Goal: Task Accomplishment & Management: Use online tool/utility

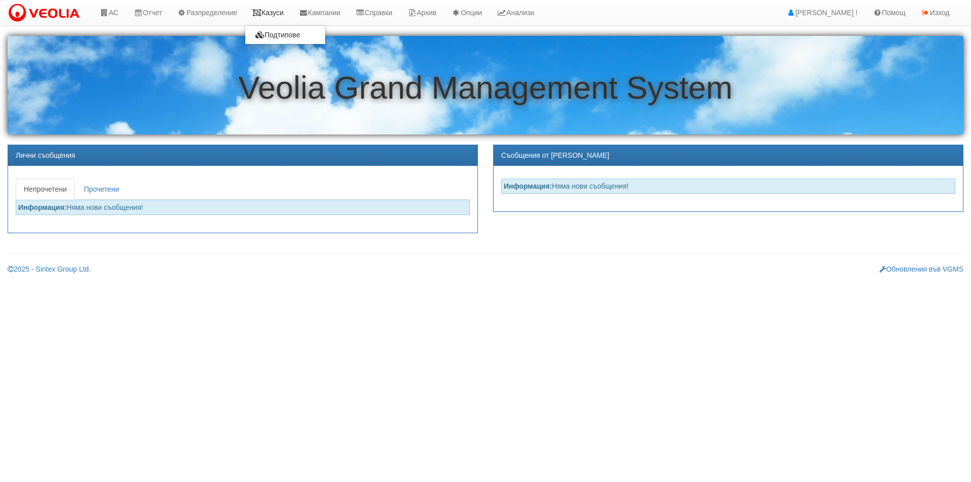
click at [276, 16] on link "Казуси" at bounding box center [268, 12] width 47 height 25
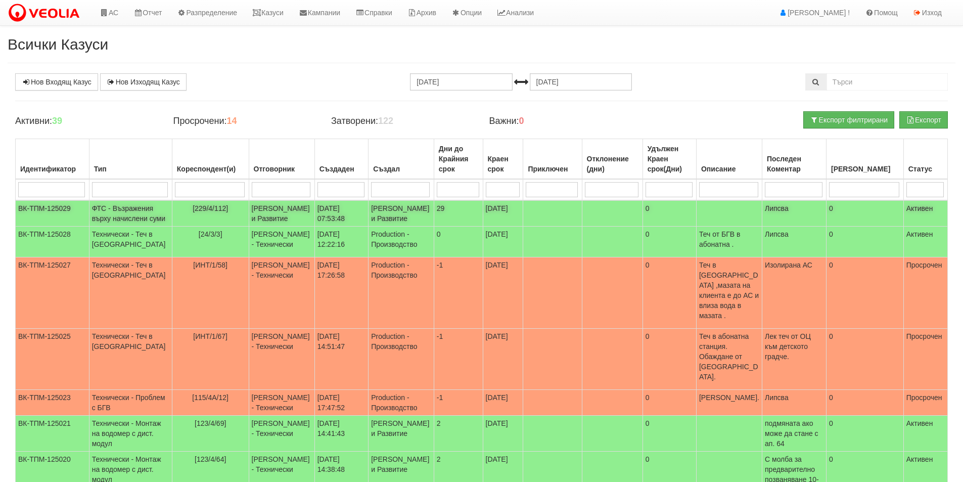
click at [255, 221] on td "[PERSON_NAME] и Развитие" at bounding box center [282, 213] width 66 height 26
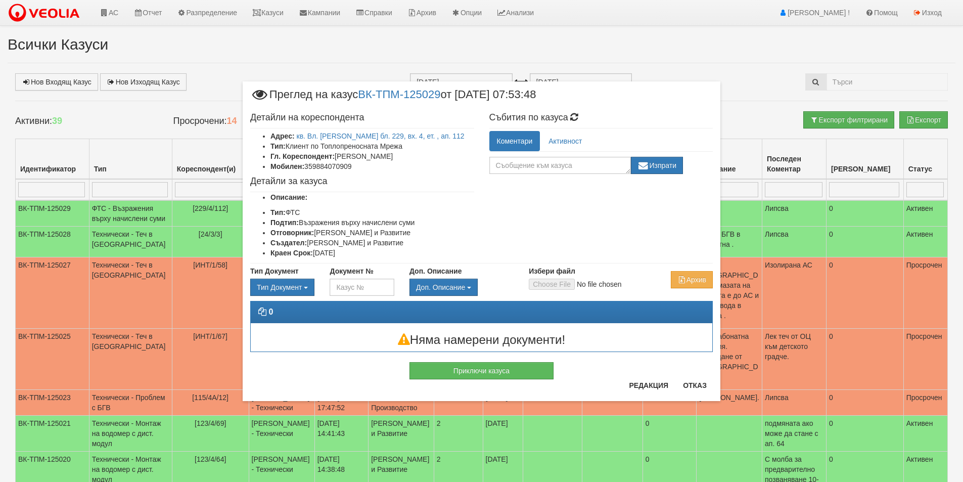
click at [147, 126] on div "× Преглед на казус ВК-ТПМ-125029 от [DATE] 07:53:48 Детайли на кореспондента Ад…" at bounding box center [481, 241] width 963 height 482
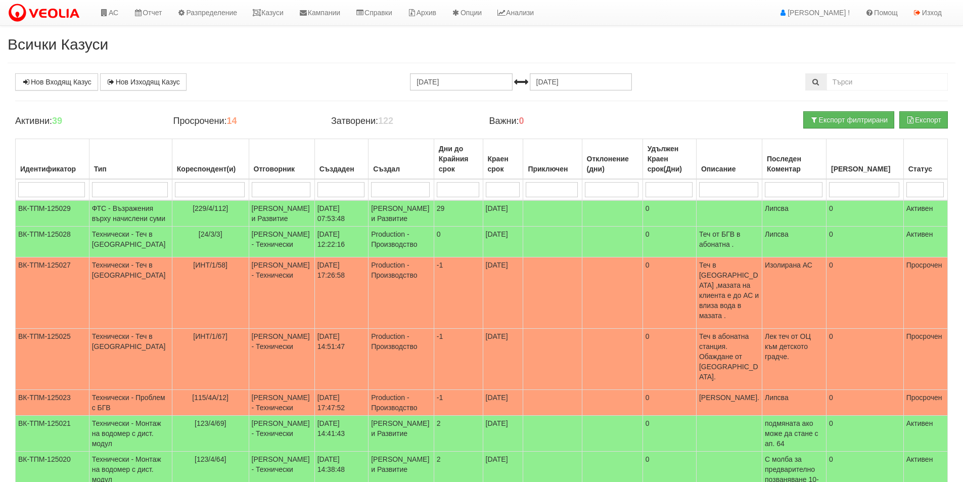
click at [269, 188] on input "search" at bounding box center [281, 189] width 59 height 15
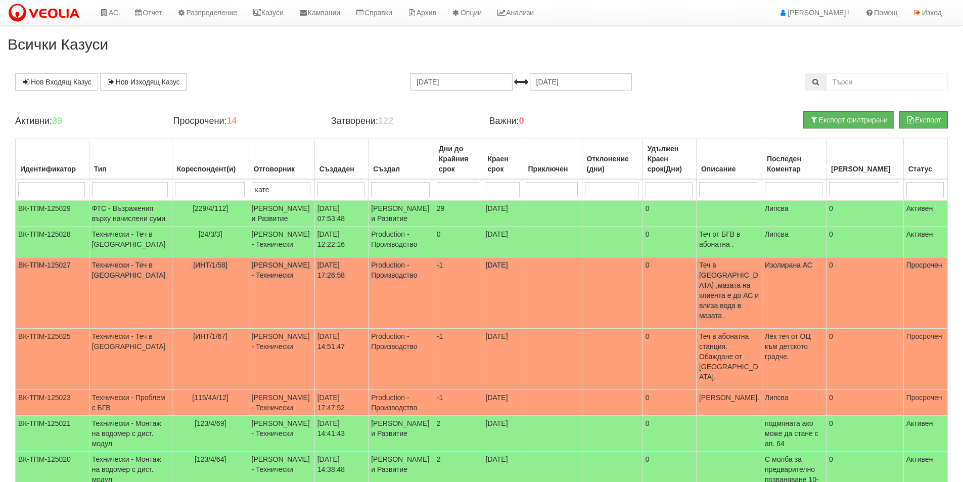
type input "катер"
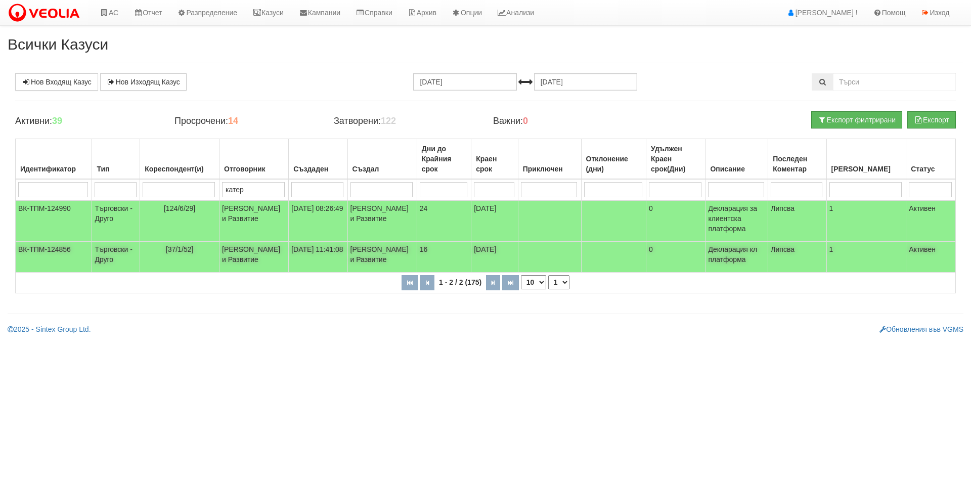
type input "катер"
click at [233, 273] on td "[PERSON_NAME] и Развитие" at bounding box center [253, 257] width 69 height 31
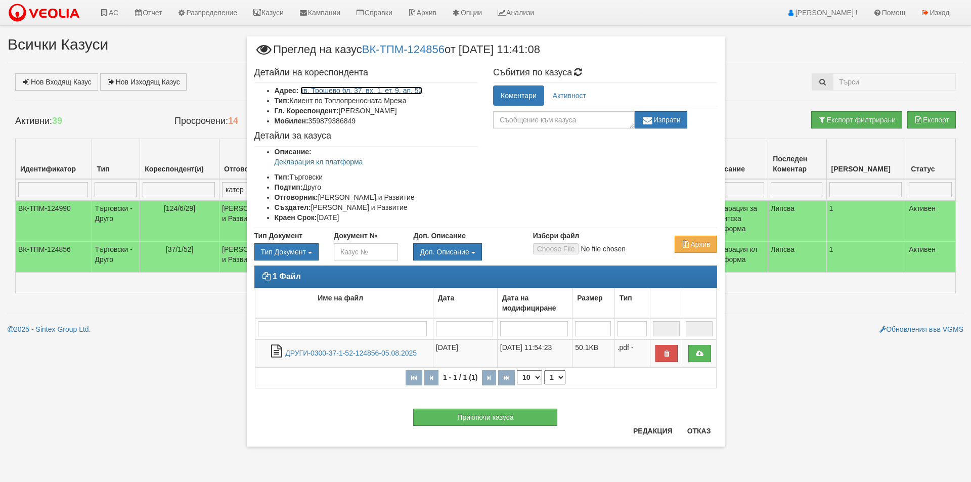
click at [402, 89] on link "кв. Трошево бл. 37, вх. 1, ет. 9, ап. 52" at bounding box center [361, 90] width 122 height 8
click at [542, 415] on button "Приключи казуса" at bounding box center [485, 417] width 144 height 17
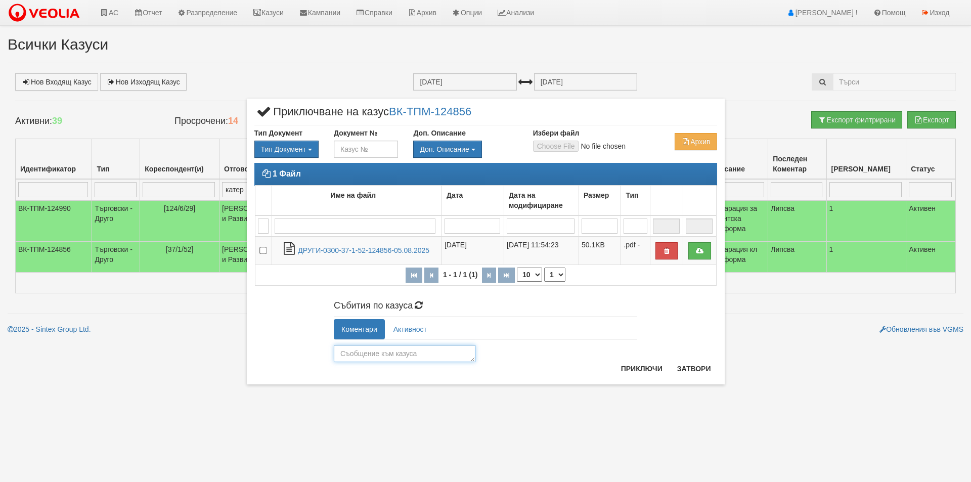
click at [455, 353] on textarea at bounding box center [405, 353] width 142 height 17
type textarea "Обработен"
drag, startPoint x: 620, startPoint y: 355, endPoint x: 621, endPoint y: 362, distance: 6.7
click at [621, 358] on div "Обработен Изпрати" at bounding box center [485, 351] width 303 height 22
click at [631, 366] on button "Приключи" at bounding box center [642, 368] width 54 height 16
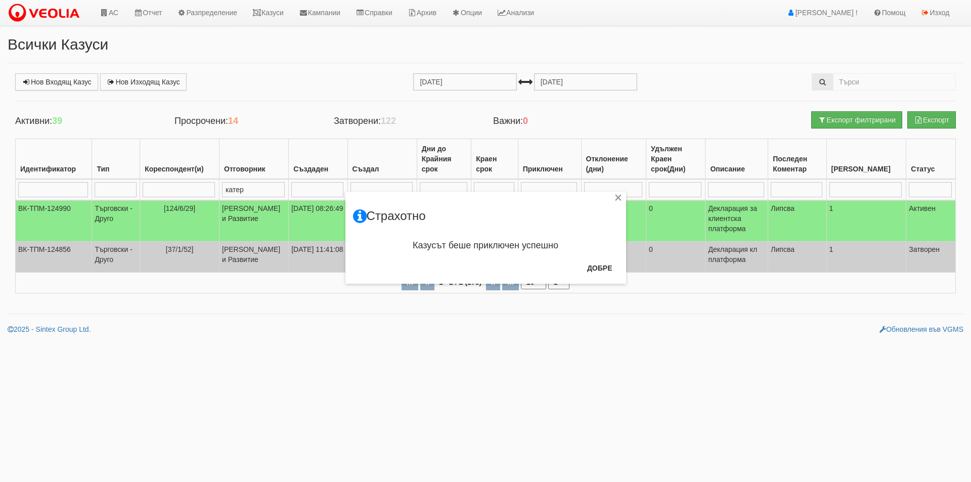
click at [612, 197] on div "× Страхотно Казусът беше приключен успешно Добре" at bounding box center [485, 238] width 281 height 92
click at [618, 195] on div "×" at bounding box center [618, 199] width 10 height 10
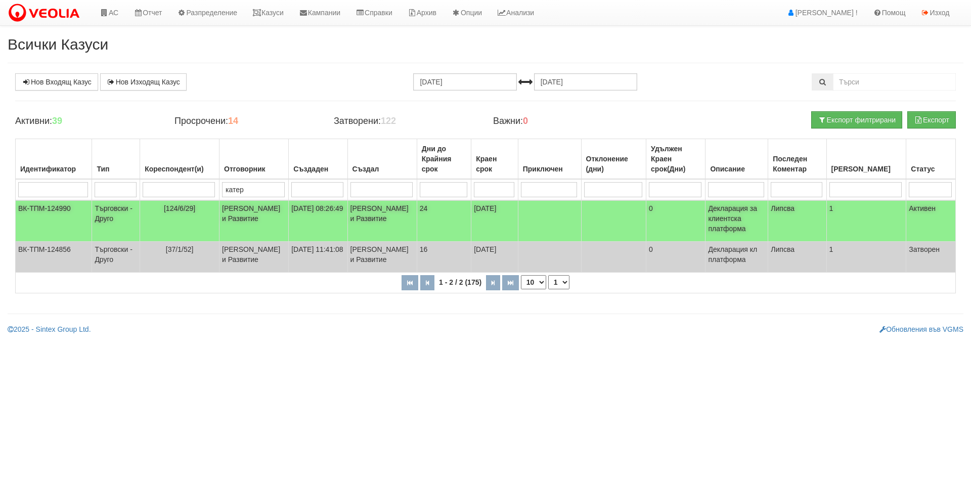
click at [271, 215] on td "[PERSON_NAME] и Развитие" at bounding box center [253, 220] width 69 height 41
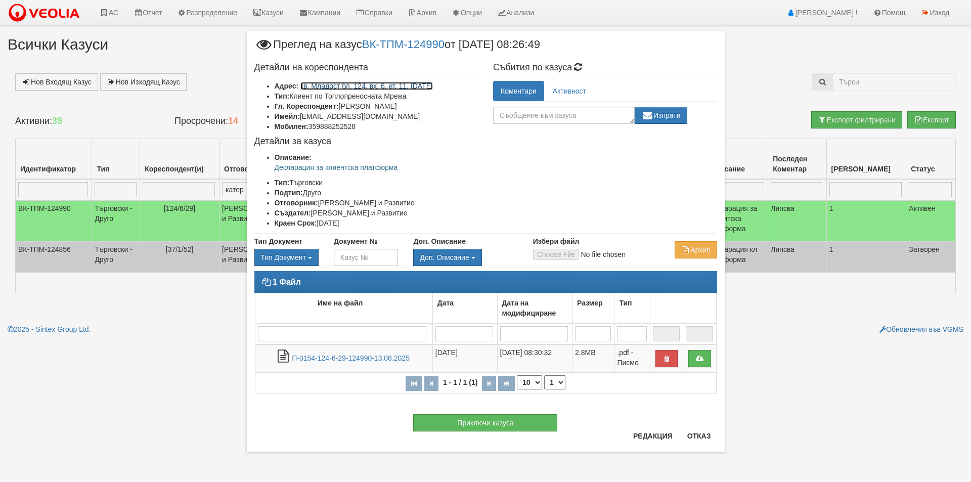
click at [395, 87] on link "кв. Младост бл. 124, вх. 6, ет. 11, [DATE]" at bounding box center [366, 86] width 132 height 8
drag, startPoint x: 390, startPoint y: 116, endPoint x: 302, endPoint y: 113, distance: 88.0
click at [302, 113] on li "Имейл: [EMAIL_ADDRESS][DOMAIN_NAME]" at bounding box center [377, 116] width 204 height 10
copy li "[EMAIL_ADDRESS][DOMAIN_NAME]"
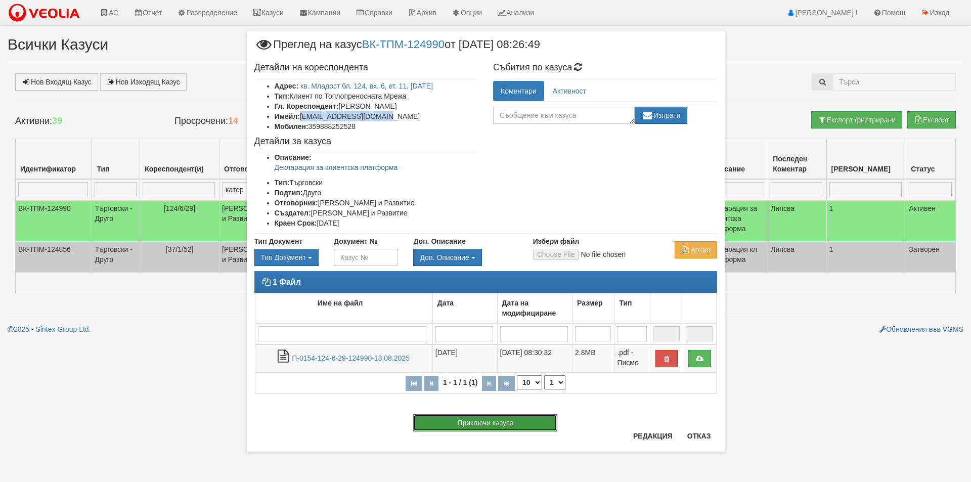
click at [537, 427] on button "Приключи казуса" at bounding box center [485, 422] width 144 height 17
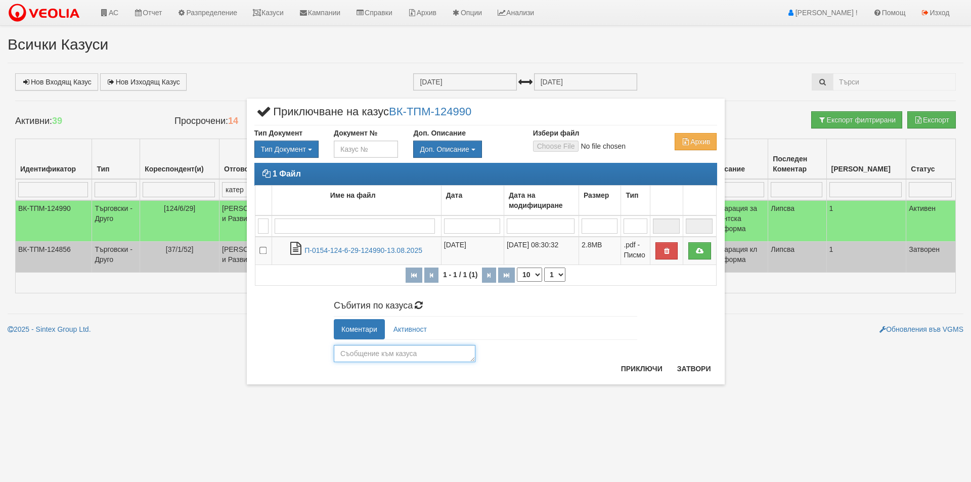
click at [432, 349] on textarea at bounding box center [405, 353] width 142 height 17
type textarea "Обработен"
click at [645, 366] on button "Приключи" at bounding box center [642, 368] width 54 height 16
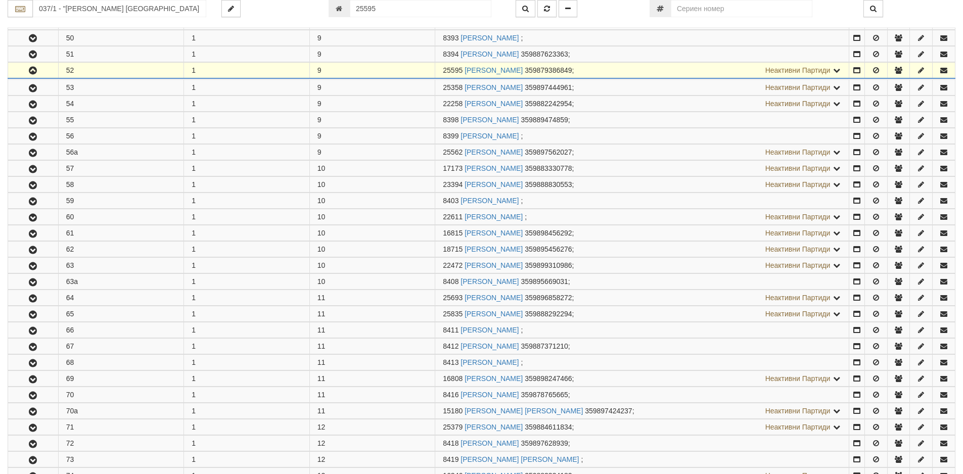
scroll to position [1138, 0]
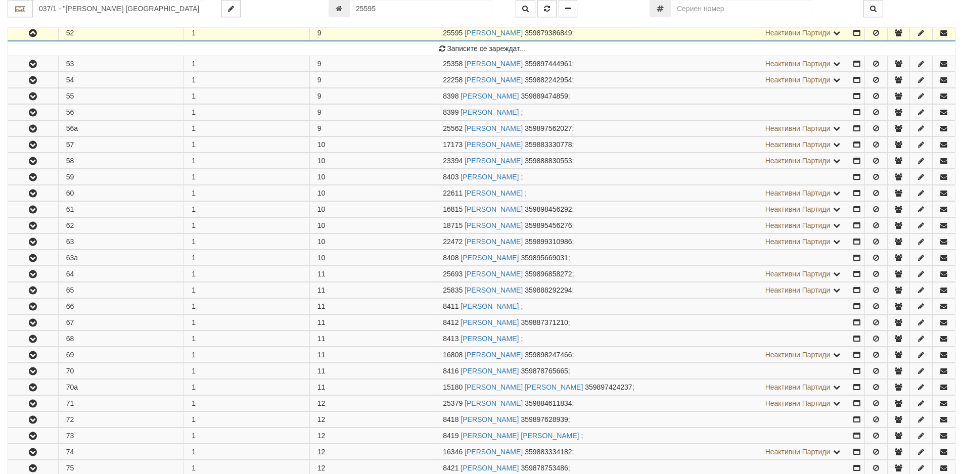
drag, startPoint x: 464, startPoint y: 33, endPoint x: 441, endPoint y: 30, distance: 22.5
click at [441, 30] on td "25595 АНАСТАСИЯ ВЛАДИМИРОВНА ТИХОНОВА 359879386849 ; Неактивни Партиди 17207 КР…" at bounding box center [642, 33] width 414 height 16
copy span "25595"
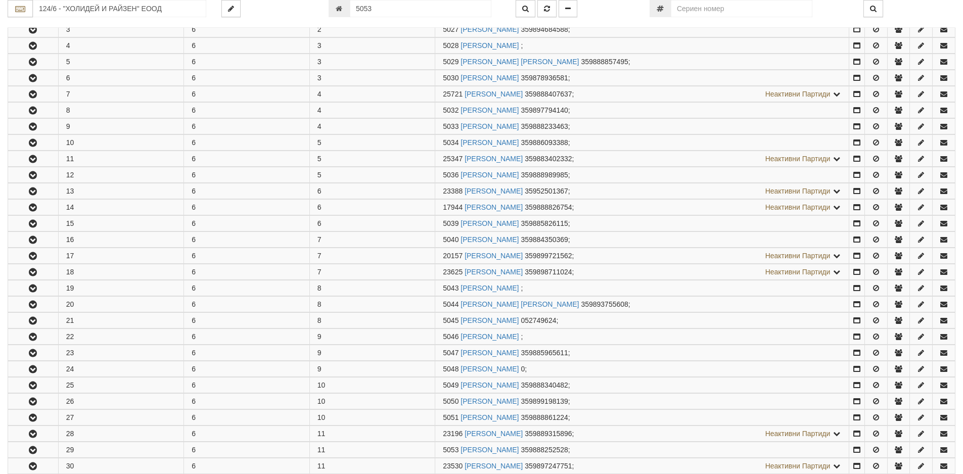
scroll to position [531, 0]
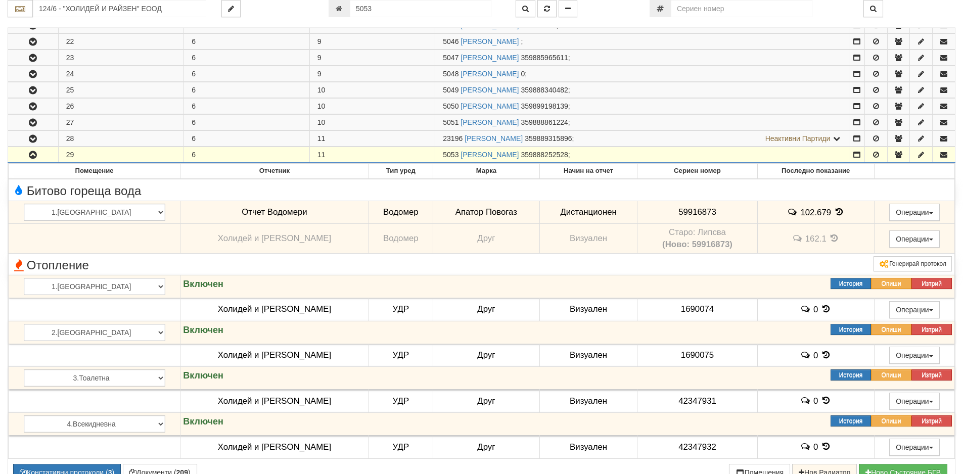
drag, startPoint x: 460, startPoint y: 153, endPoint x: 433, endPoint y: 154, distance: 26.8
click at [433, 154] on tr "29 6 11 5053 СТЕФАН ИЛИЕВ СТАВРЕВ 359888252528 ;" at bounding box center [482, 155] width 948 height 16
copy tr "5053"
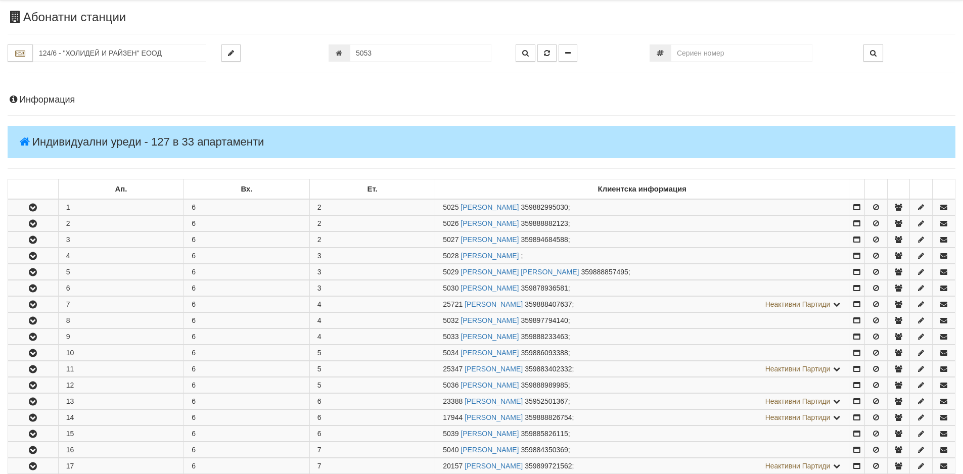
scroll to position [0, 0]
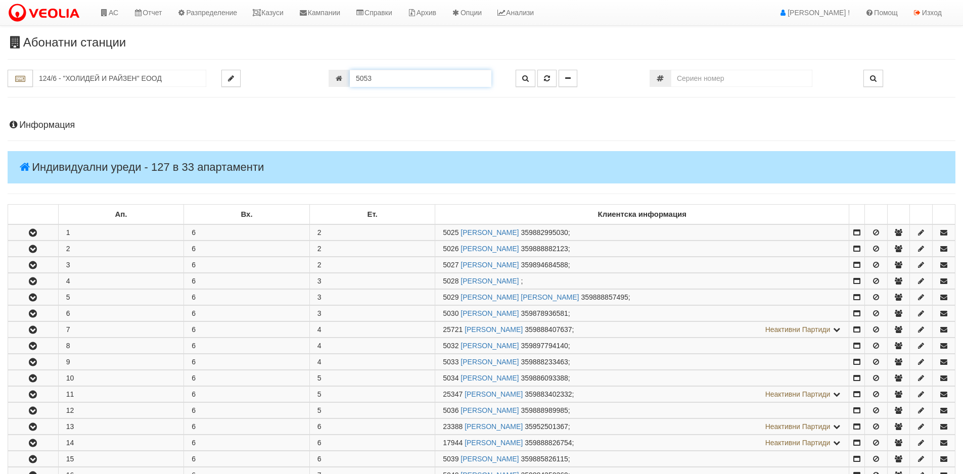
drag, startPoint x: 395, startPoint y: 80, endPoint x: 296, endPoint y: 76, distance: 99.2
click at [325, 79] on div "5053" at bounding box center [414, 78] width 187 height 17
paste input "number"
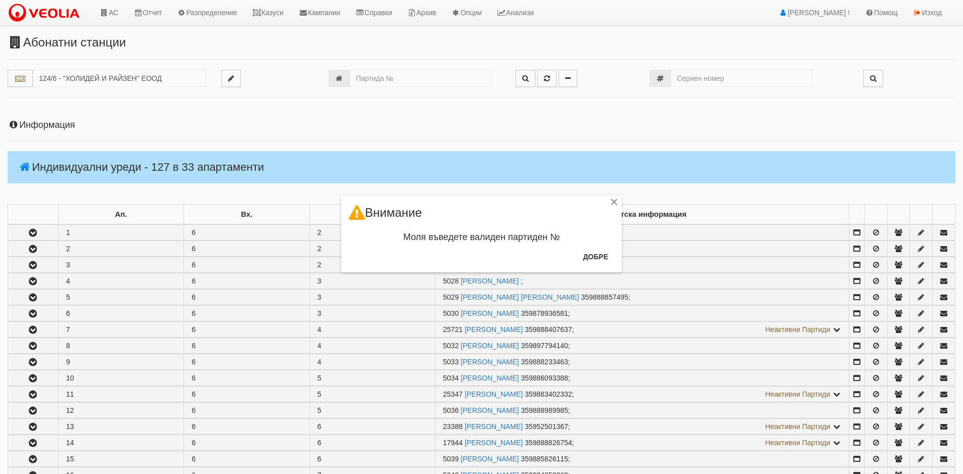
drag, startPoint x: 615, startPoint y: 200, endPoint x: 596, endPoint y: 195, distance: 19.9
click at [614, 200] on div "×" at bounding box center [614, 204] width 10 height 10
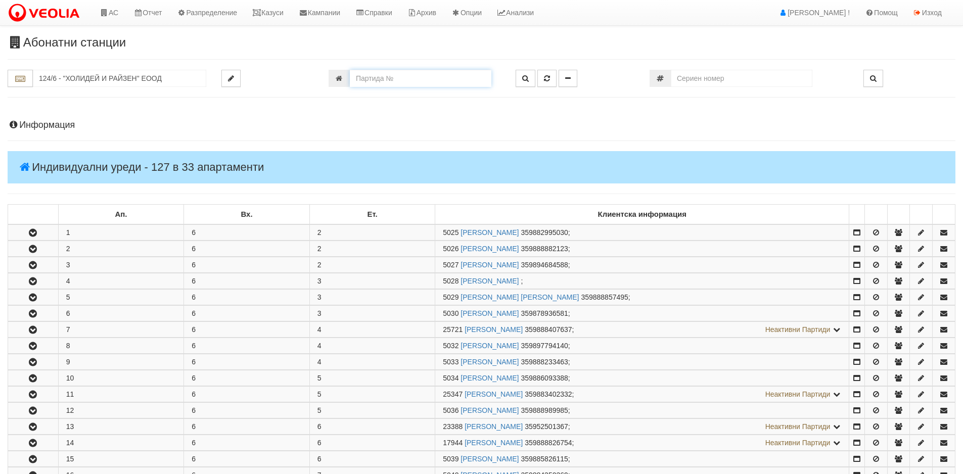
drag, startPoint x: 362, startPoint y: 75, endPoint x: 349, endPoint y: 75, distance: 12.6
click at [350, 75] on input "number" at bounding box center [421, 78] width 142 height 17
type input "4024"
type input "118/1 - "ТЕХЕМ СЪРВИСИС" ЕООД"
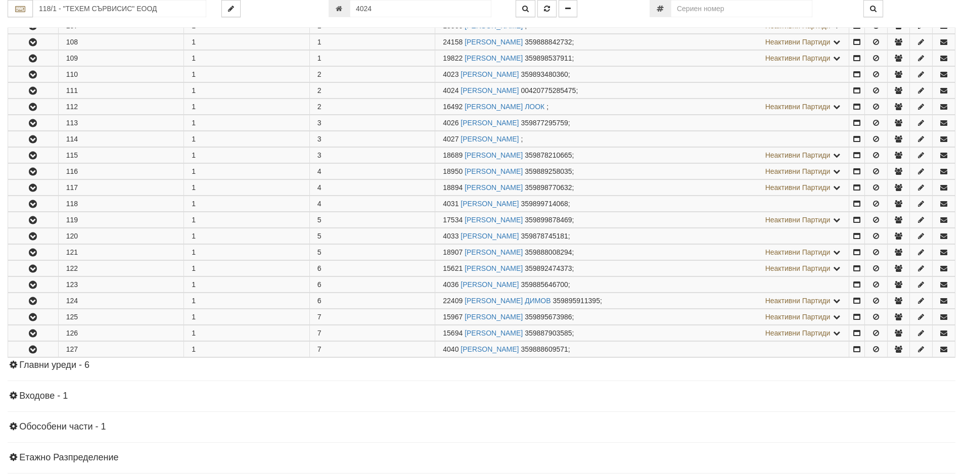
scroll to position [264, 0]
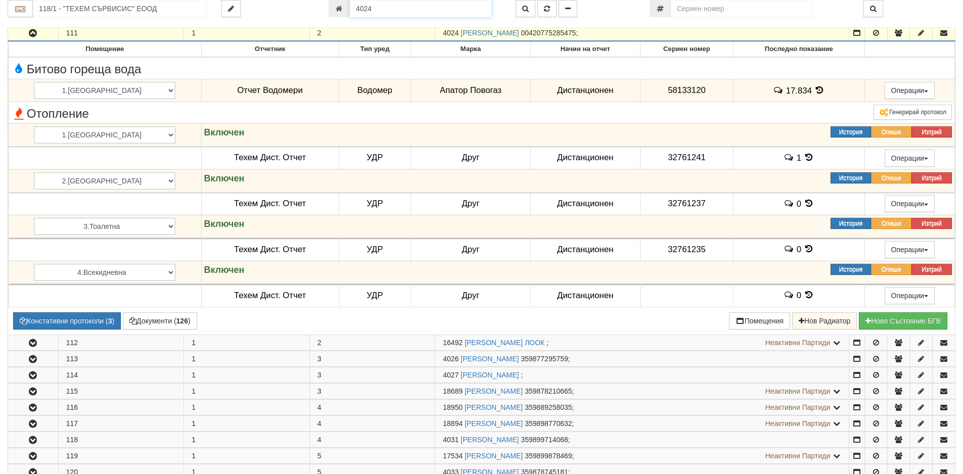
drag, startPoint x: 431, startPoint y: 11, endPoint x: 272, endPoint y: 14, distance: 159.3
click at [272, 14] on div "118/1 - "ТЕХЕМ СЪРВИСИС" ЕООД 4024" at bounding box center [481, 8] width 963 height 17
type input "25918"
type input "025/2В - "ВЕОЛИЯ ЕНЕРДЖИ ВАРНА " ЕАД"
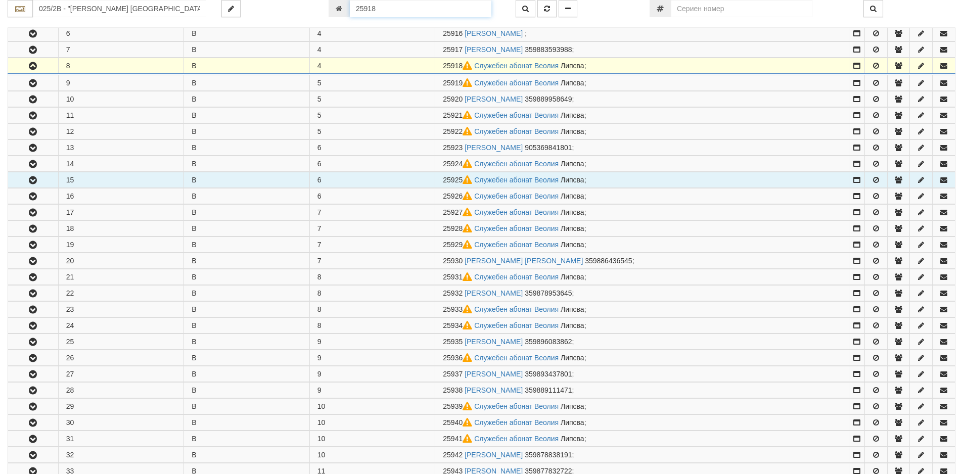
scroll to position [313, 0]
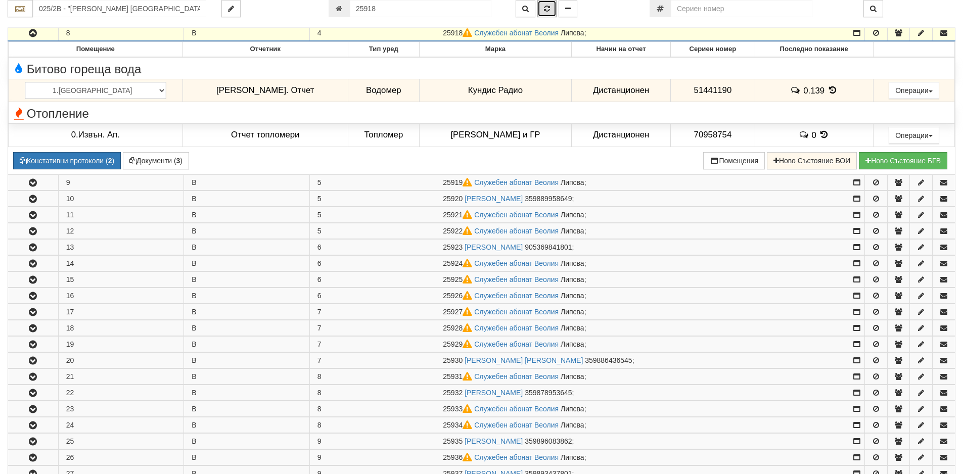
click at [544, 13] on button "button" at bounding box center [546, 8] width 19 height 17
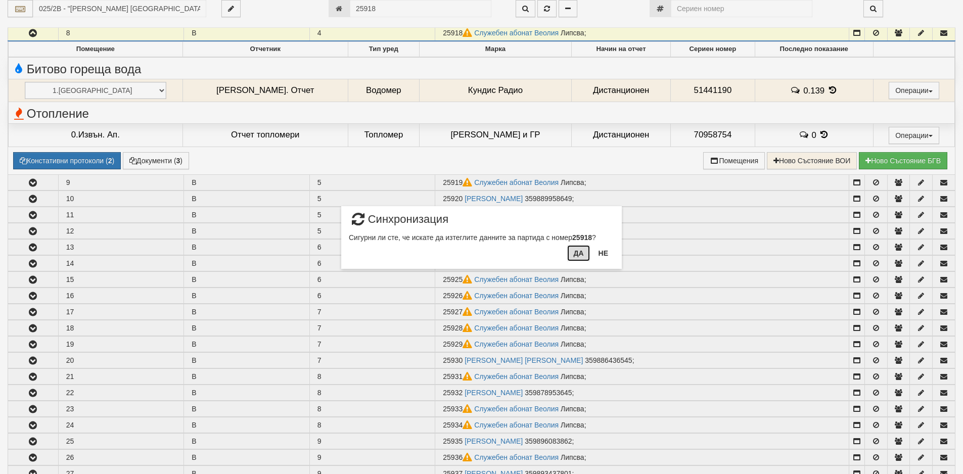
click at [570, 256] on button "Да" at bounding box center [578, 253] width 22 height 16
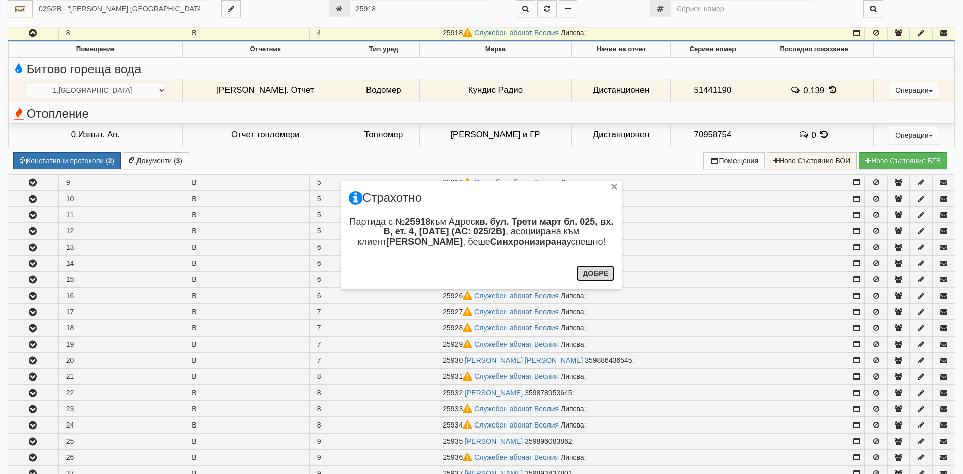
click at [598, 273] on button "Добре" at bounding box center [595, 273] width 37 height 16
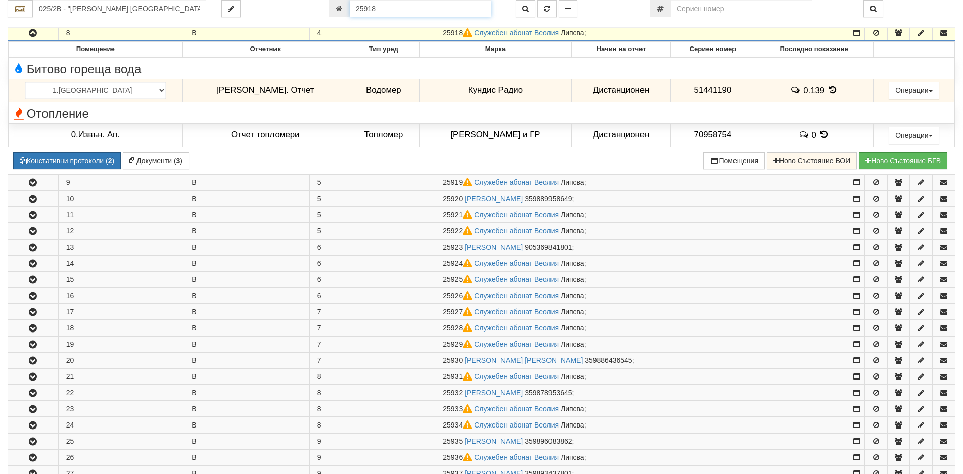
click at [398, 11] on input "25918" at bounding box center [421, 8] width 142 height 17
click at [493, 36] on link "СЕЛИМЕ АЛИЕВА ХЮСЕИН" at bounding box center [494, 33] width 58 height 8
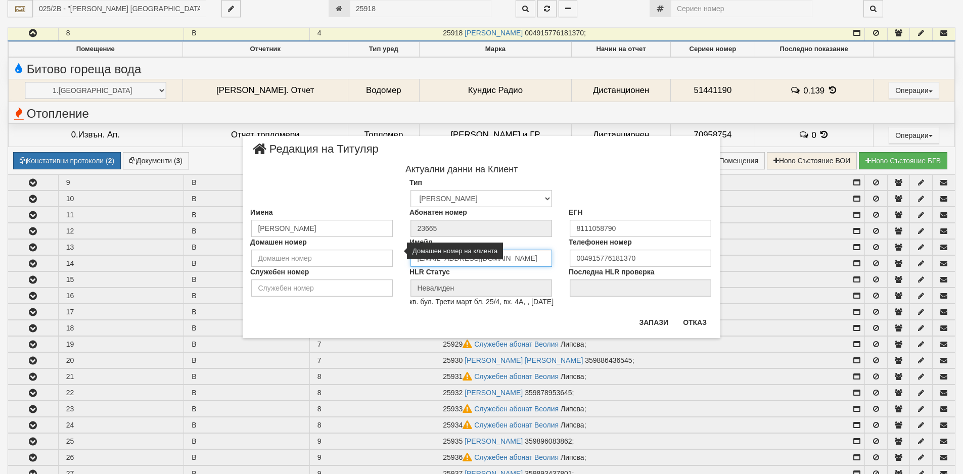
drag, startPoint x: 528, startPoint y: 257, endPoint x: 327, endPoint y: 251, distance: 201.3
click at [327, 251] on div "Домашен номер Имейл eserahmed2004@gmail.com Телефонен номер 004915776181370" at bounding box center [482, 252] width 478 height 30
